Goal: Navigation & Orientation: Find specific page/section

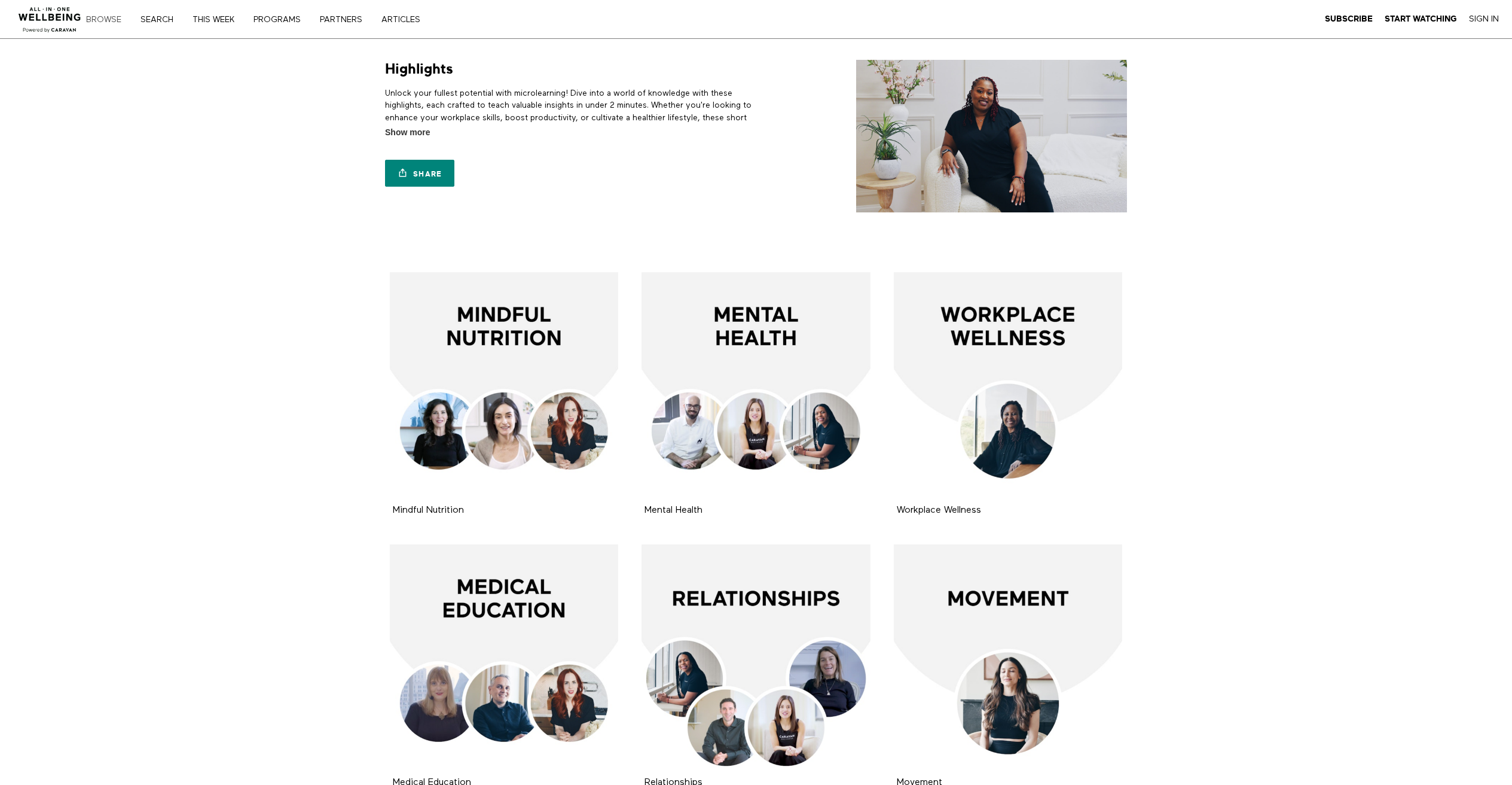
click at [120, 18] on link "Browse" at bounding box center [108, 20] width 52 height 8
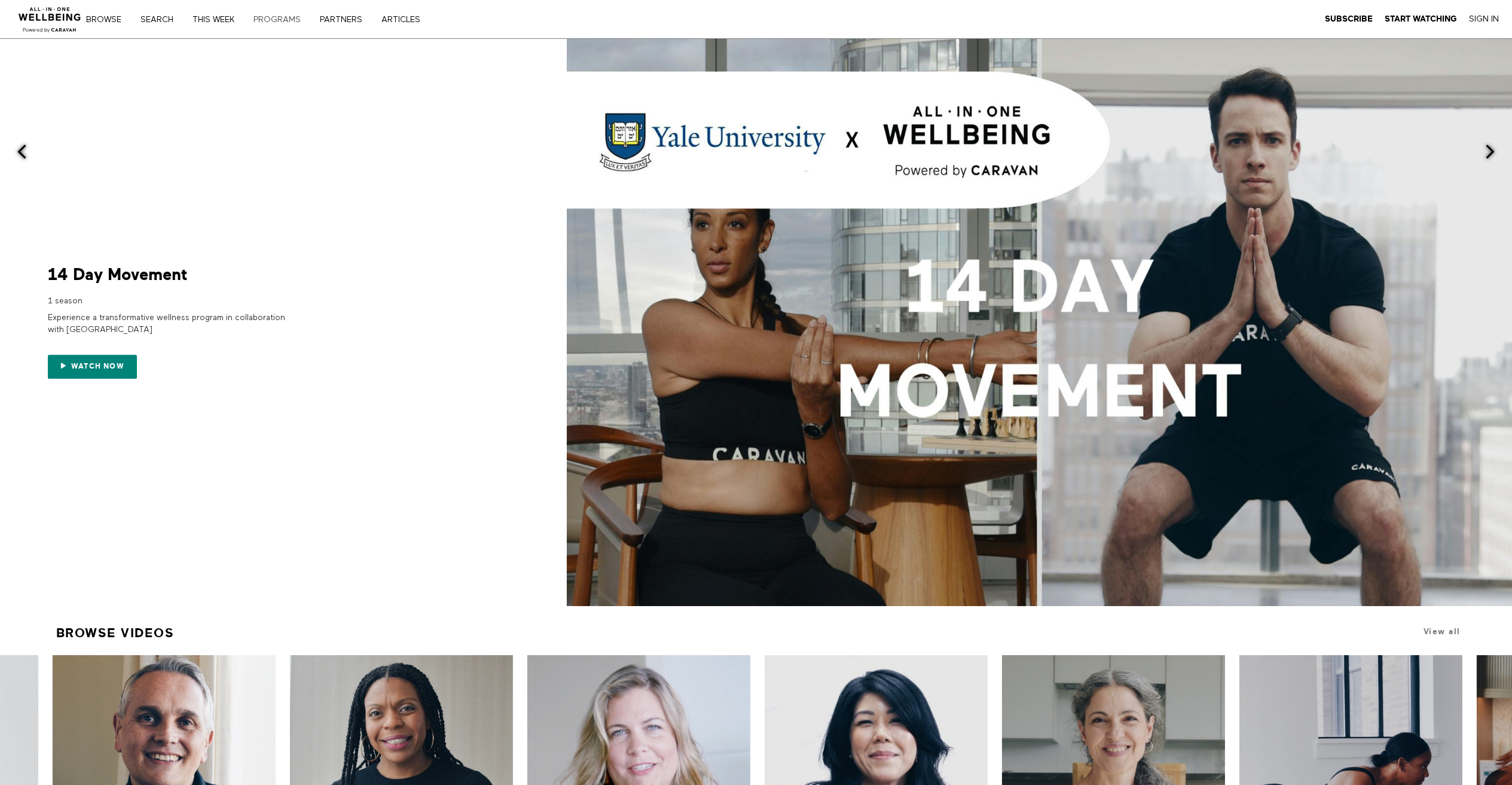
click at [273, 23] on link "PROGRAMS" at bounding box center [281, 20] width 64 height 8
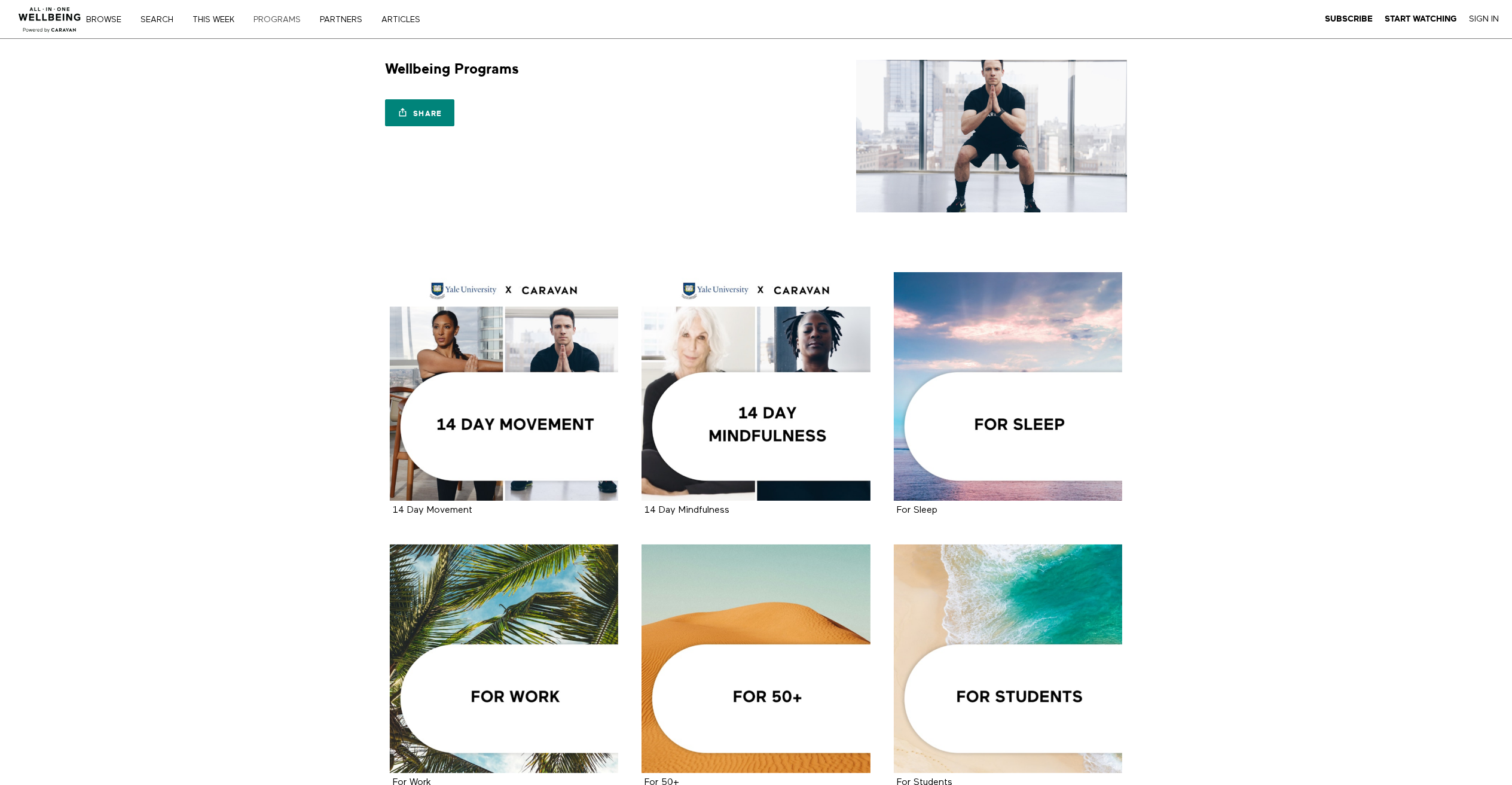
click at [284, 20] on link "PROGRAMS" at bounding box center [281, 20] width 64 height 8
click at [338, 16] on link "PARTNERS" at bounding box center [345, 20] width 59 height 8
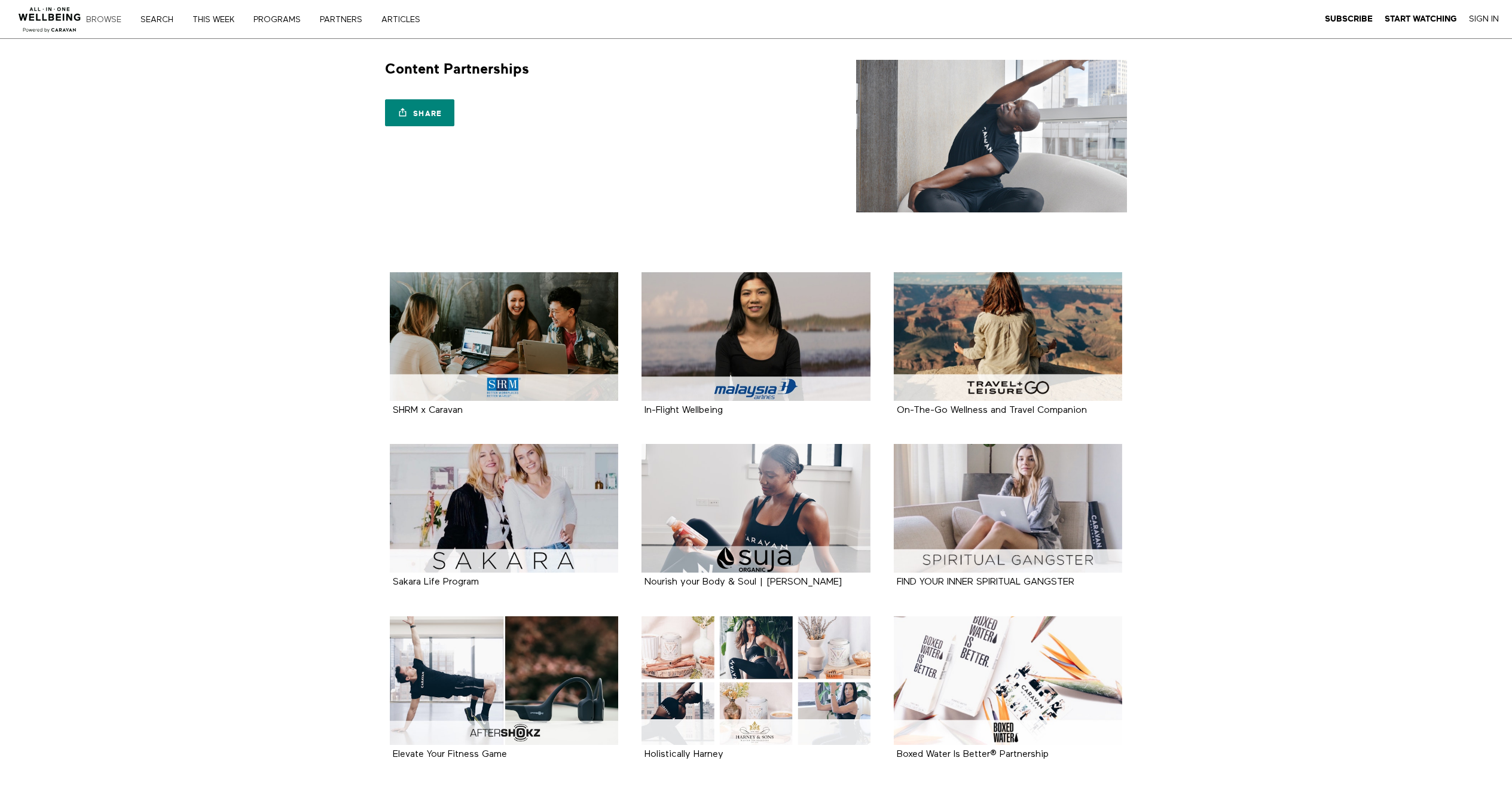
click at [103, 18] on link "Browse" at bounding box center [108, 20] width 52 height 8
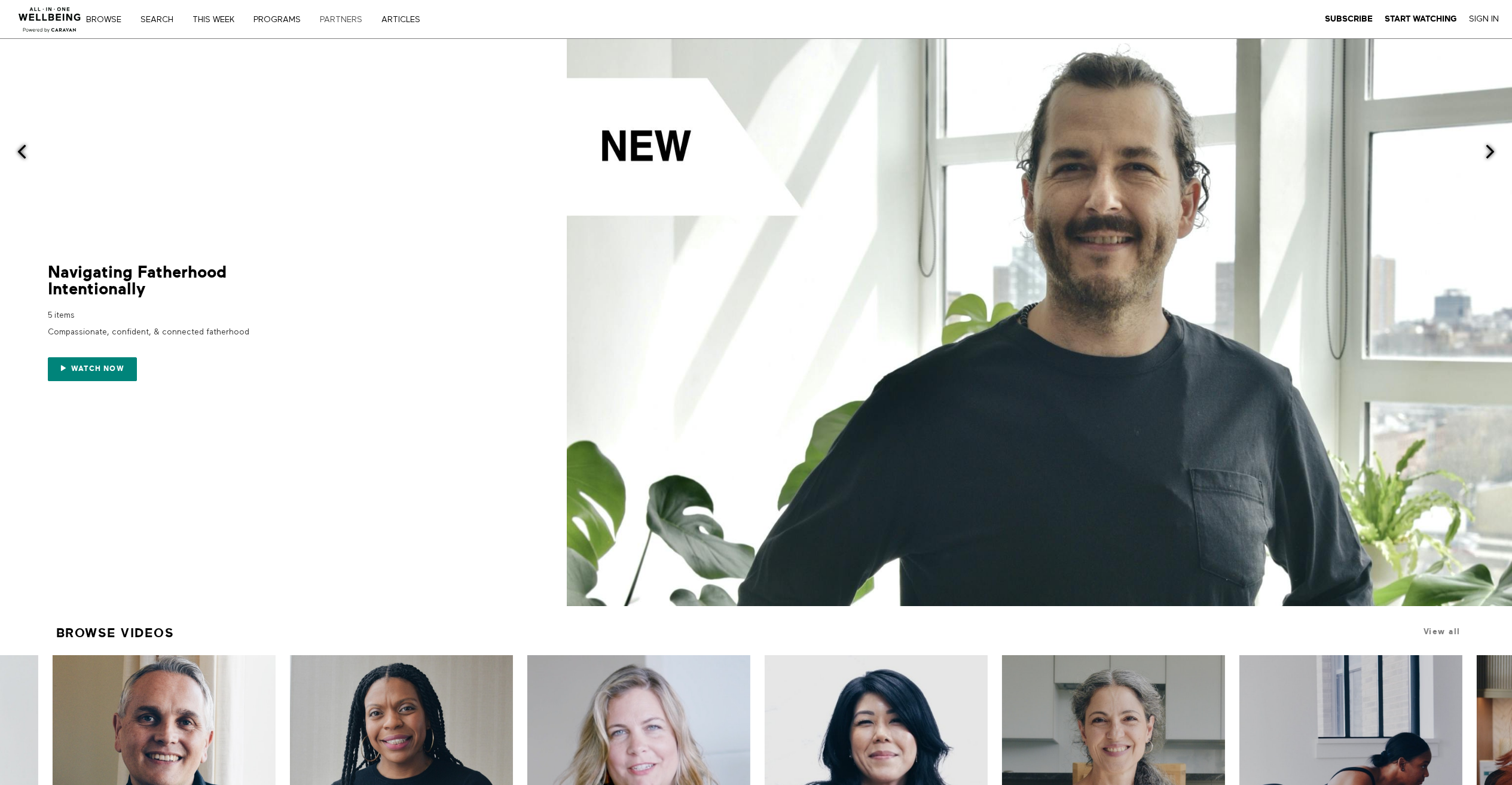
click at [340, 23] on link "PARTNERS" at bounding box center [345, 20] width 59 height 8
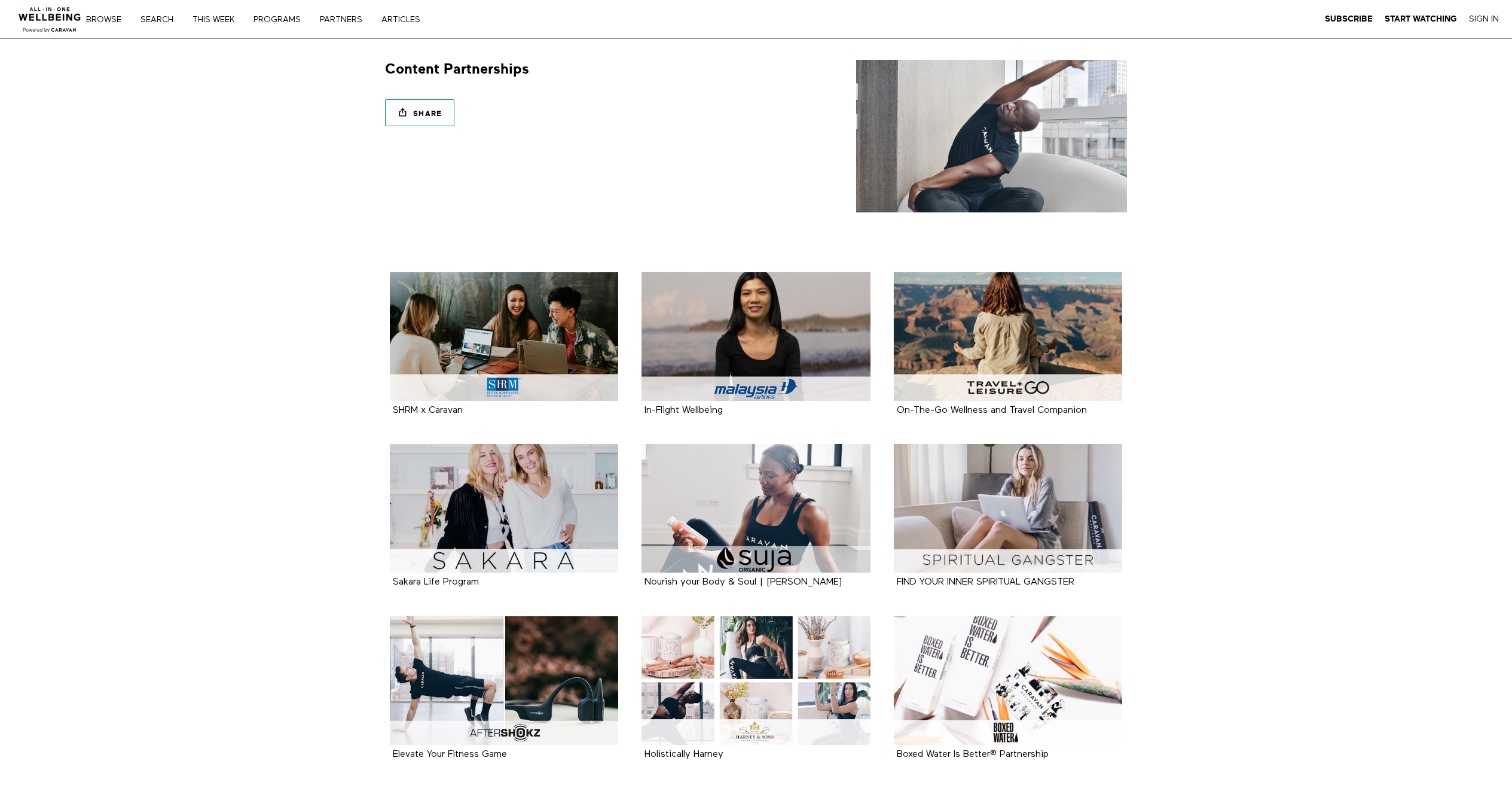
click at [445, 111] on link "Share" at bounding box center [419, 113] width 69 height 27
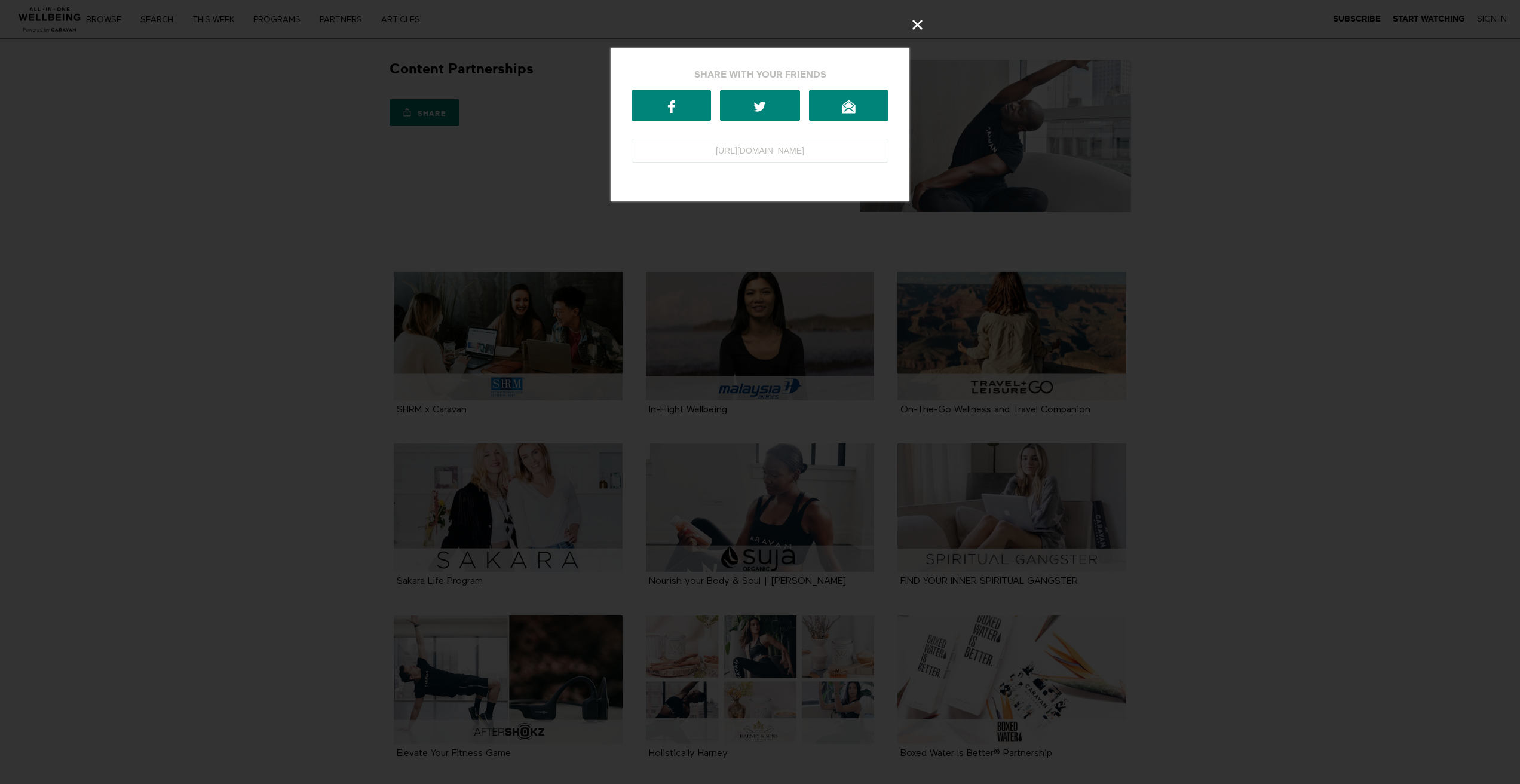
click at [923, 27] on icon at bounding box center [918, 25] width 13 height 13
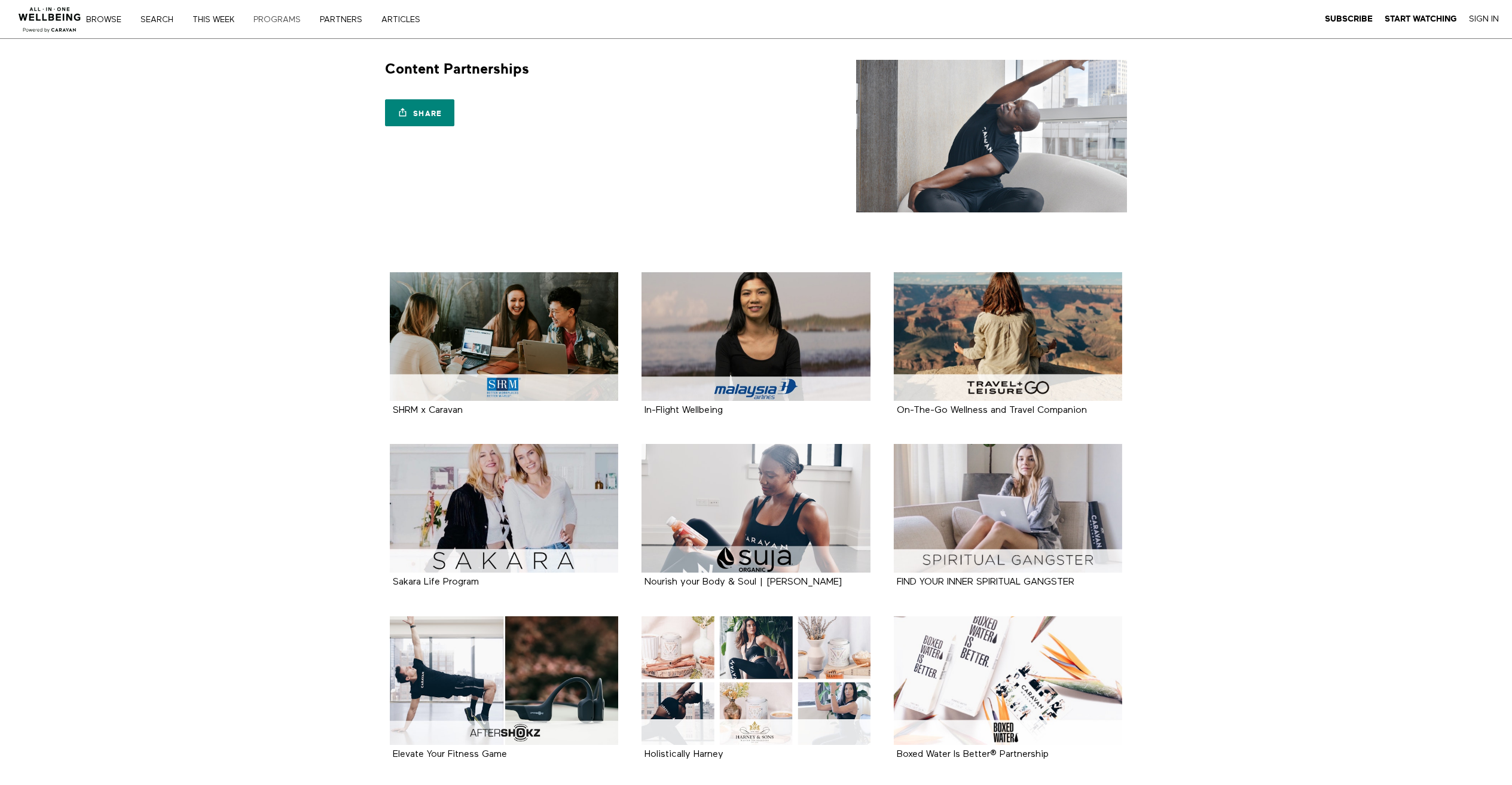
click at [289, 18] on link "PROGRAMS" at bounding box center [281, 20] width 64 height 8
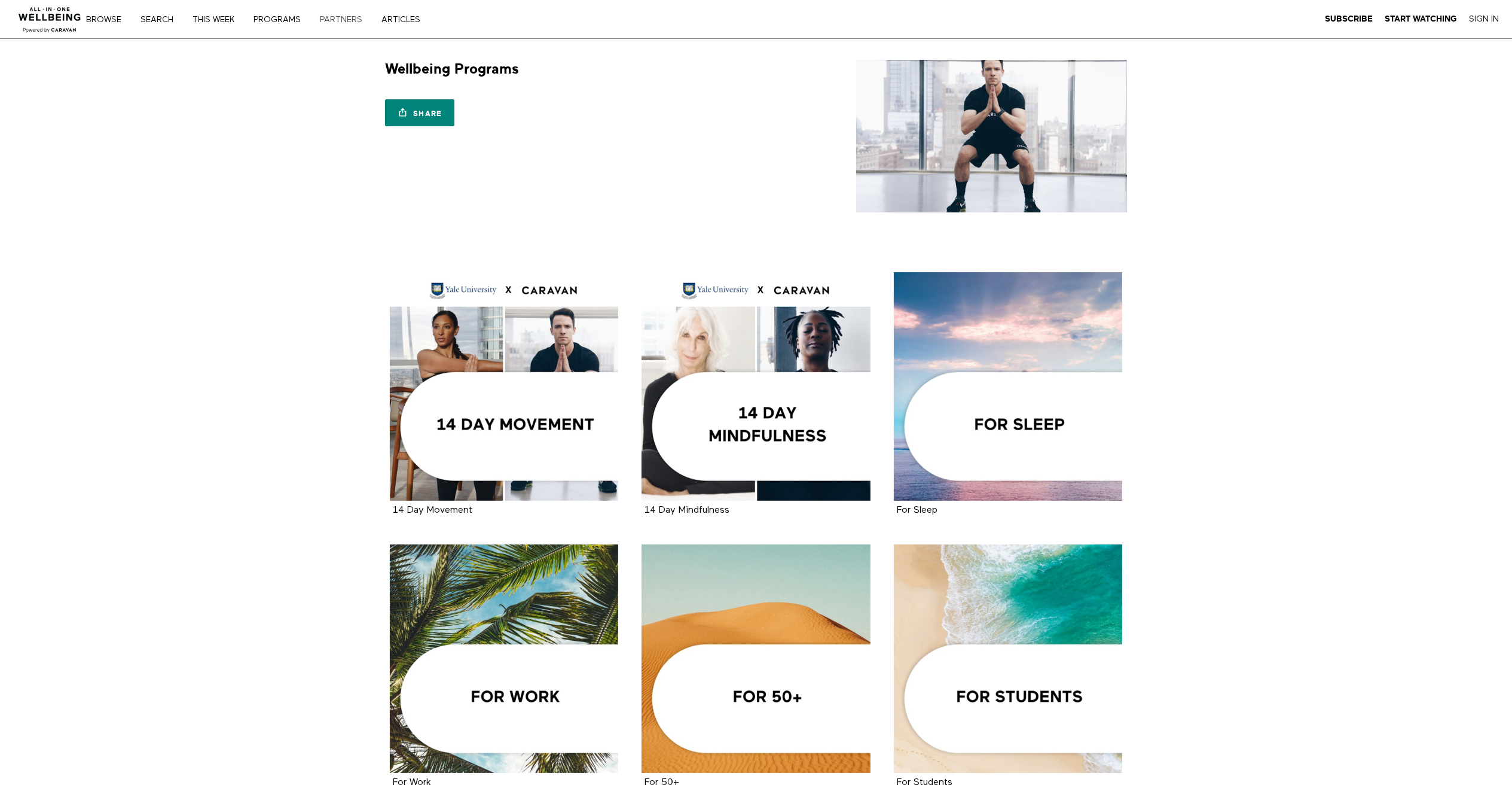
click at [336, 16] on link "PARTNERS" at bounding box center [345, 20] width 59 height 8
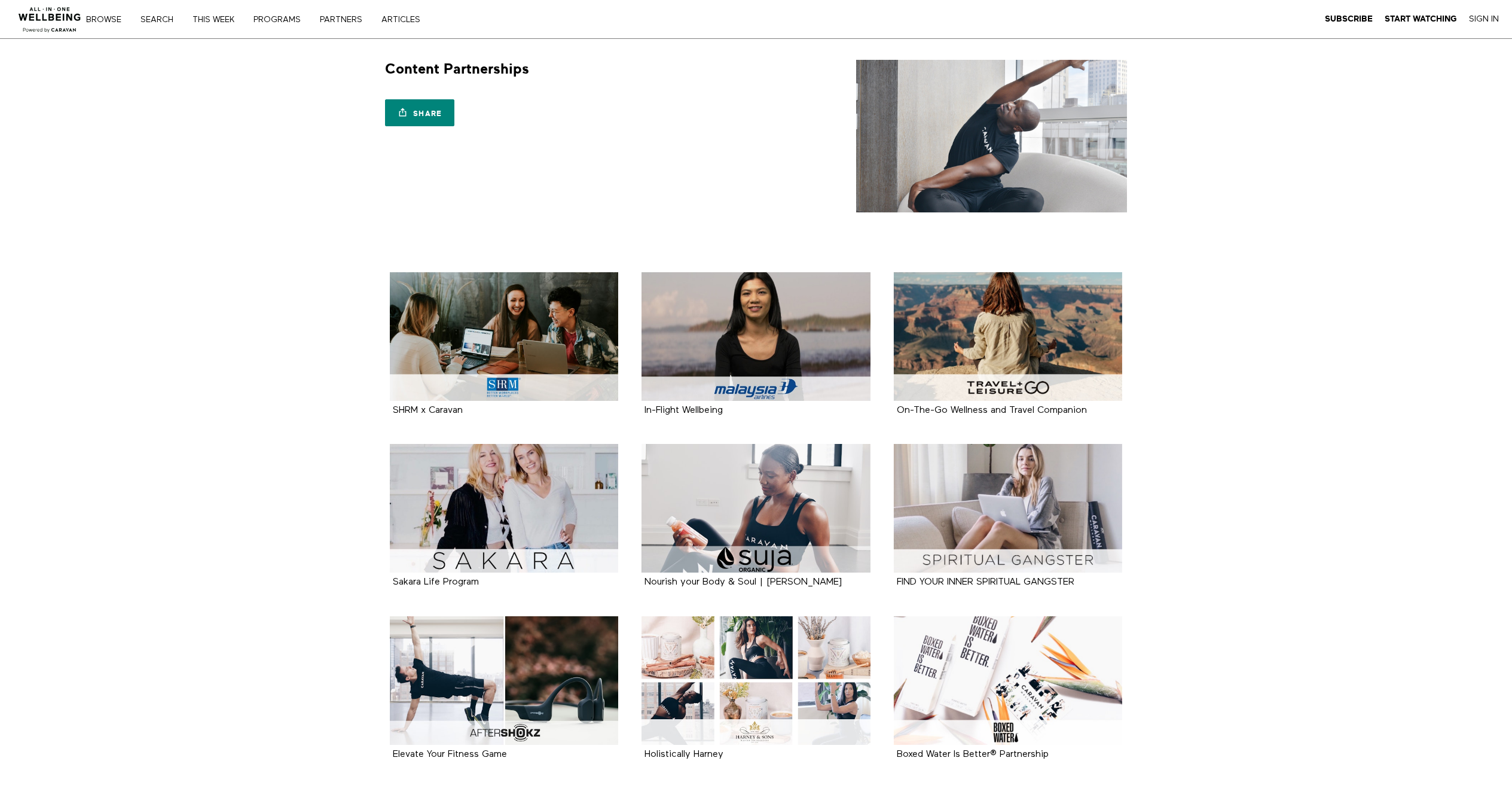
click at [47, 17] on img at bounding box center [49, 16] width 73 height 36
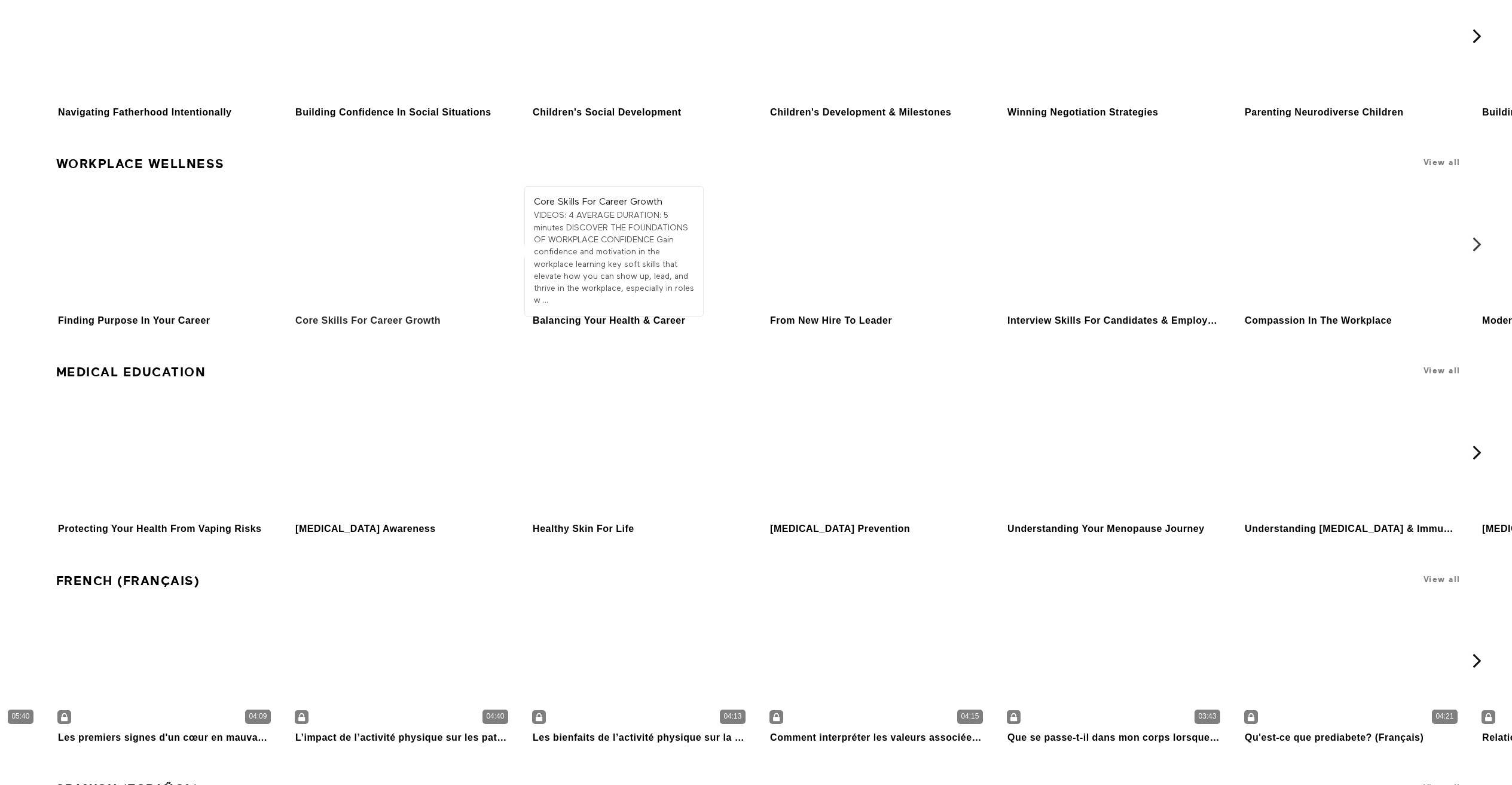
scroll to position [6429, 0]
